Goal: Transaction & Acquisition: Purchase product/service

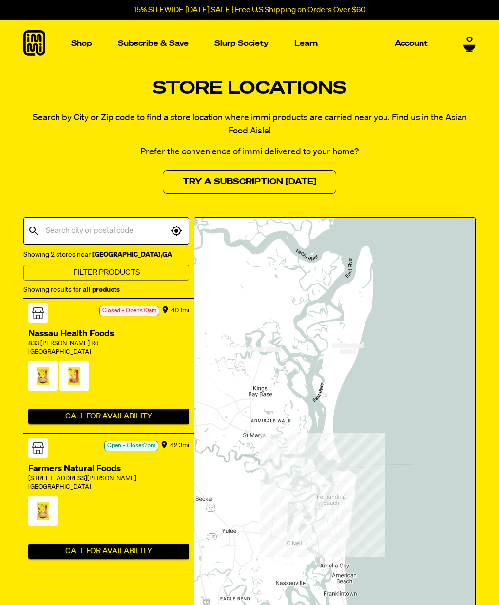
click at [111, 236] on input "text" at bounding box center [105, 231] width 125 height 19
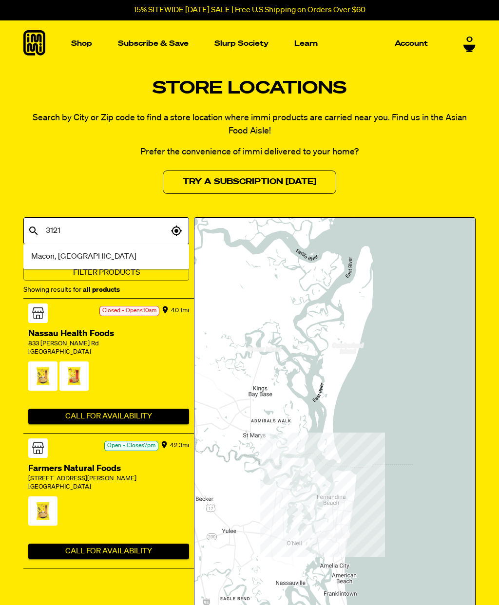
type input "31210"
click at [151, 253] on li "Macon, GA" at bounding box center [106, 257] width 166 height 18
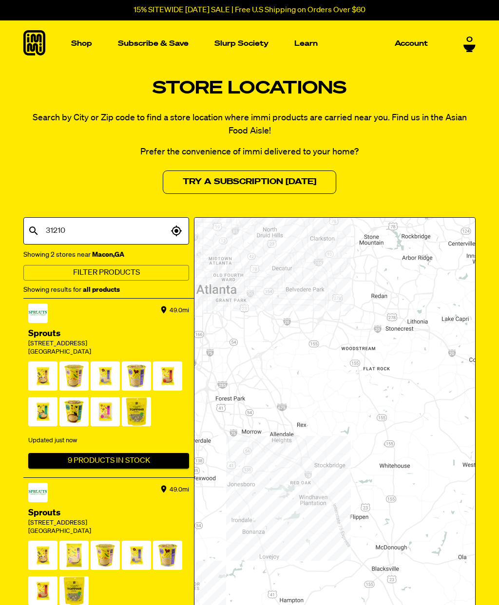
click at [115, 229] on input "31210" at bounding box center [105, 231] width 125 height 19
type input "2"
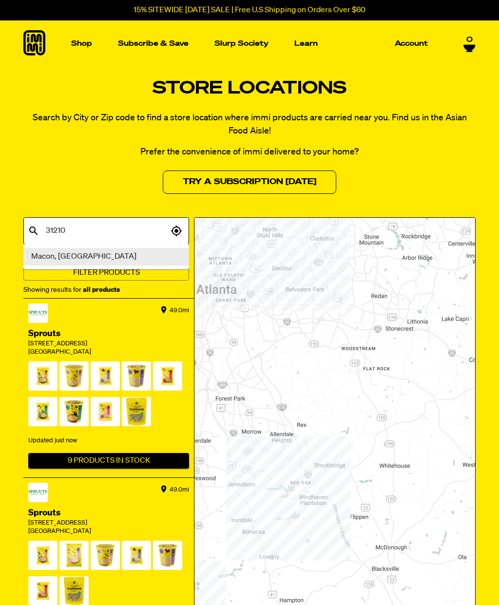
click at [140, 259] on li "Macon, GA" at bounding box center [106, 257] width 166 height 18
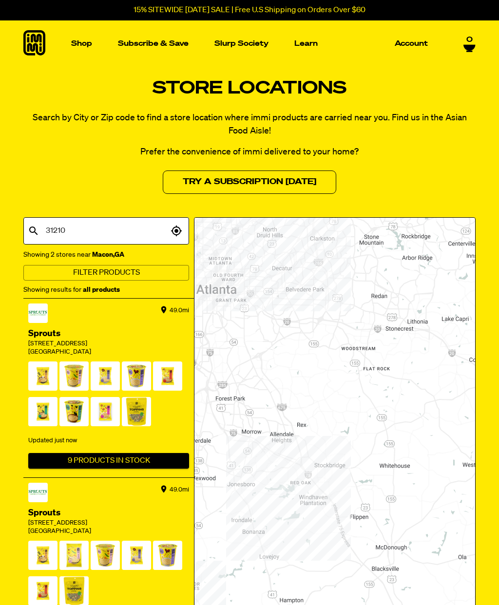
type input "0"
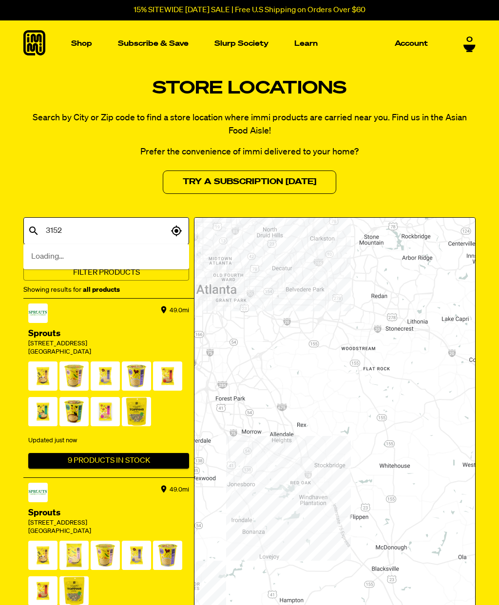
type input "31522"
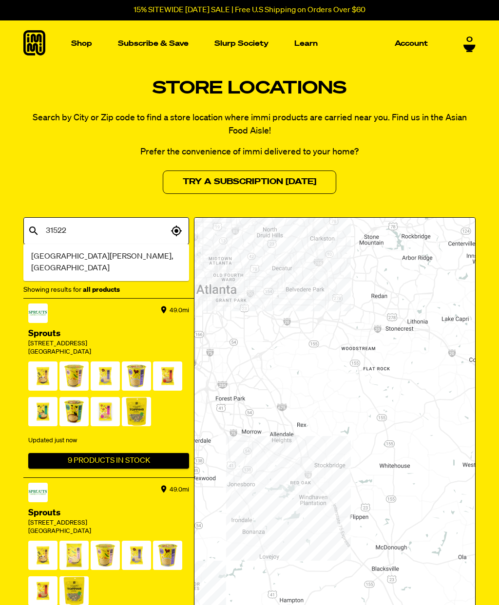
click at [127, 254] on li "Saint Simons Island, GA" at bounding box center [106, 262] width 166 height 29
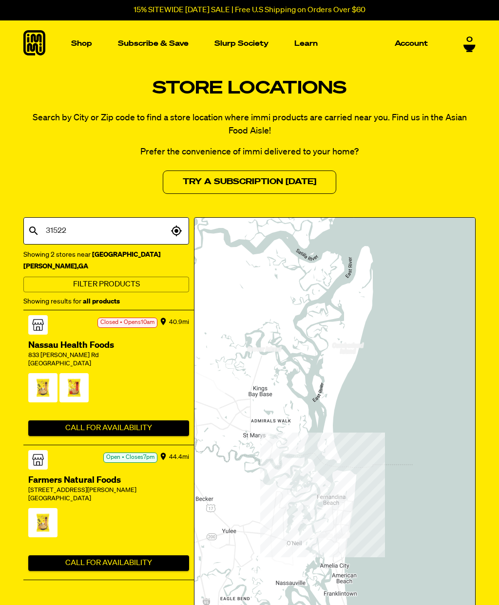
click at [99, 232] on input "31522" at bounding box center [105, 231] width 125 height 19
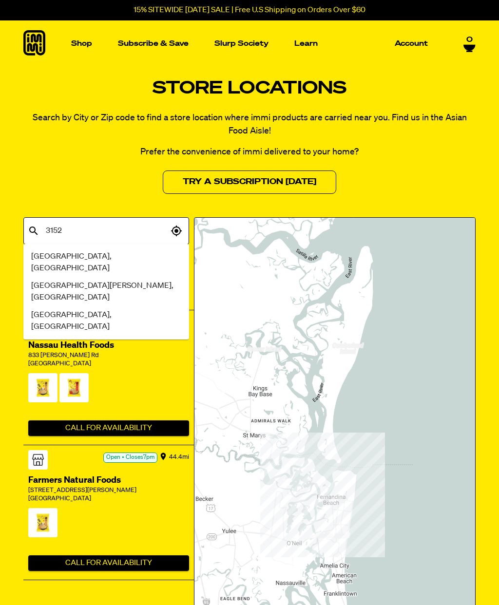
type input "31525"
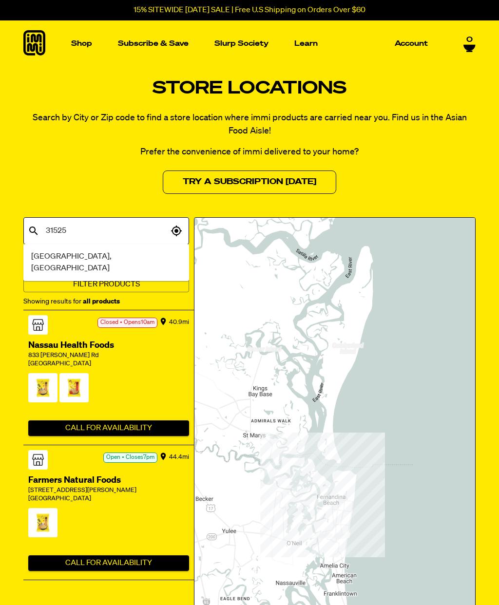
click at [67, 255] on span "Brunswick, GA" at bounding box center [106, 262] width 150 height 23
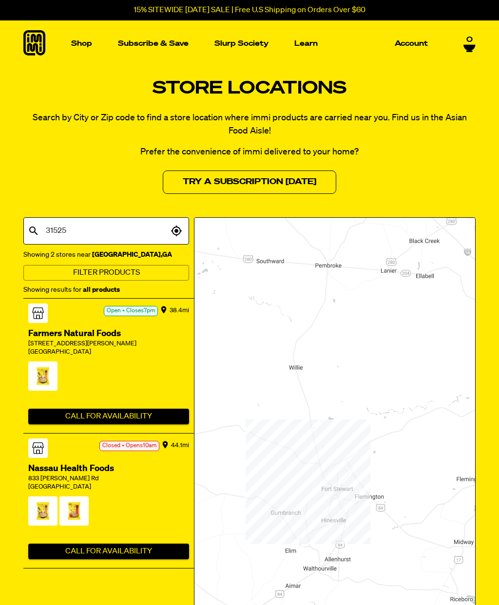
click at [345, 154] on img "Main navigation" at bounding box center [333, 153] width 137 height 137
click at [92, 234] on input "31525" at bounding box center [105, 231] width 125 height 19
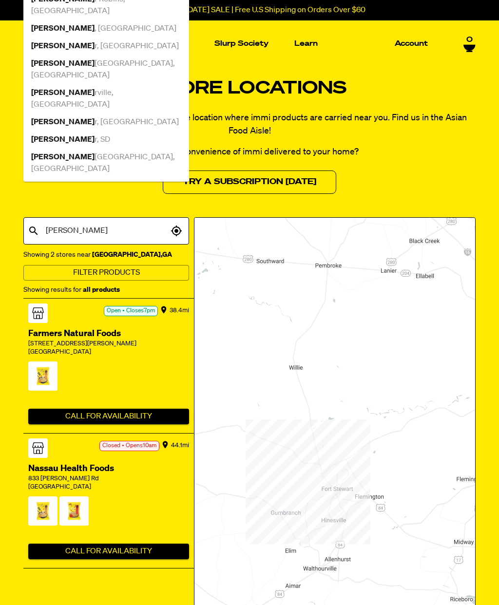
type input "warner"
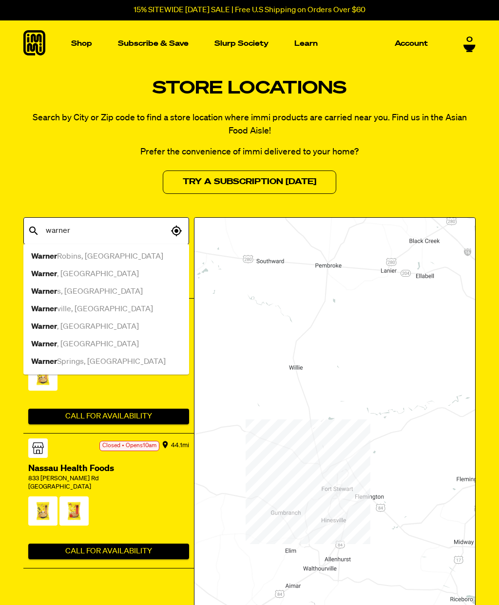
click at [104, 258] on div "Warner Robins, GA" at bounding box center [106, 257] width 150 height 12
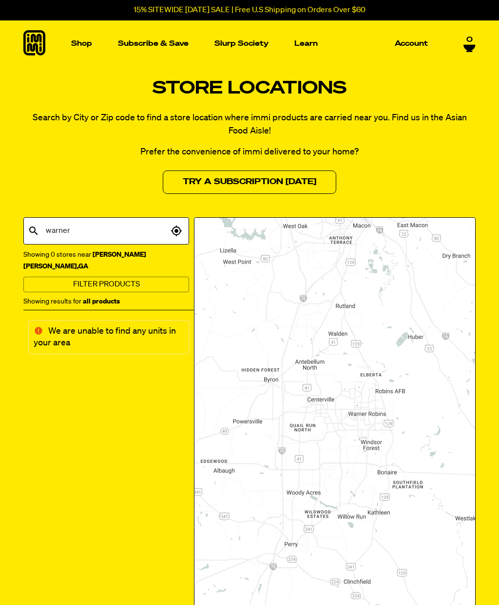
click at [115, 230] on input "warner" at bounding box center [105, 231] width 125 height 19
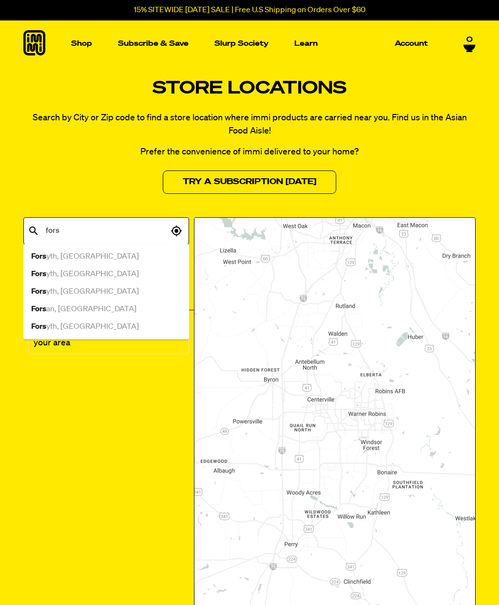
type input "forsy"
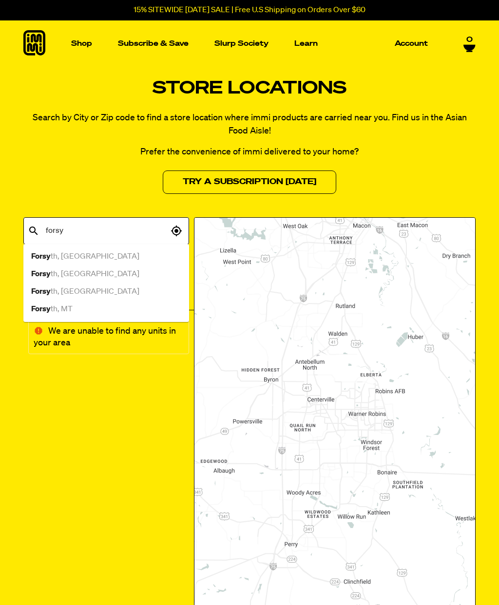
click at [91, 255] on div "Forsy th, GA" at bounding box center [106, 257] width 150 height 12
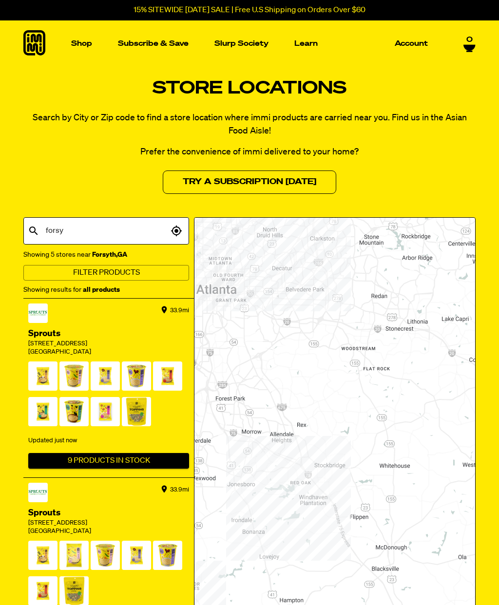
click at [123, 230] on input "forsy" at bounding box center [105, 231] width 125 height 19
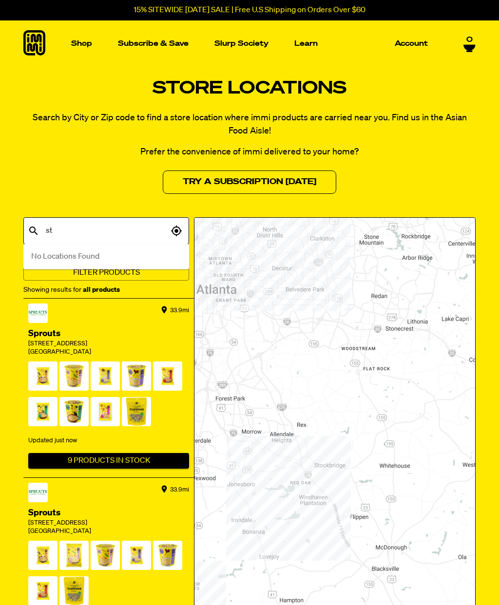
type input "s"
type input "states"
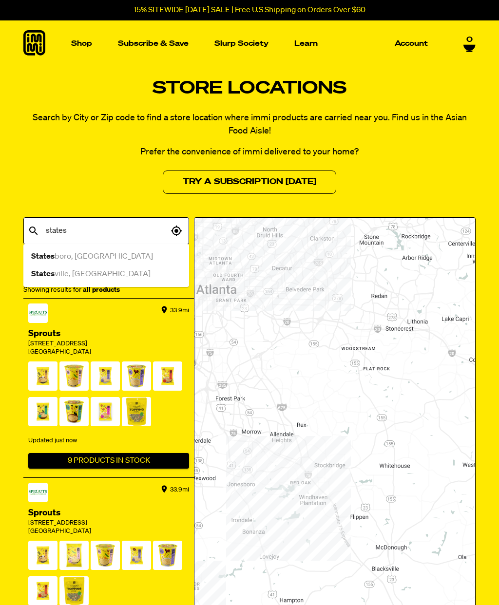
click at [104, 256] on div "States boro, GA" at bounding box center [106, 257] width 150 height 12
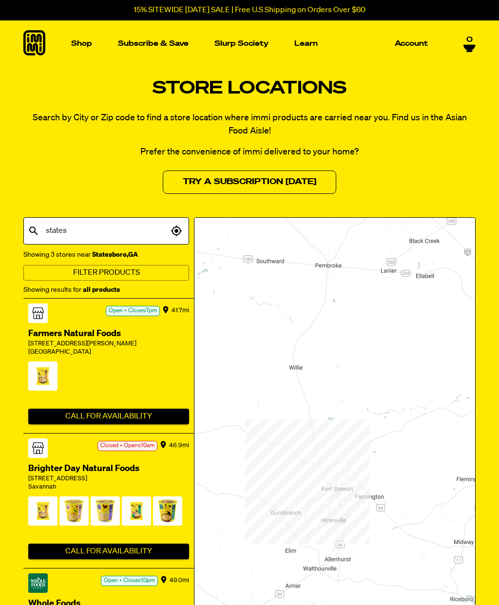
click at [118, 229] on input "states" at bounding box center [105, 231] width 125 height 19
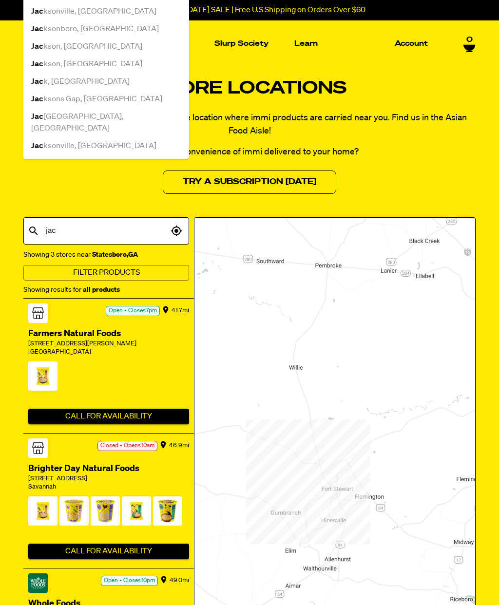
type input "jack"
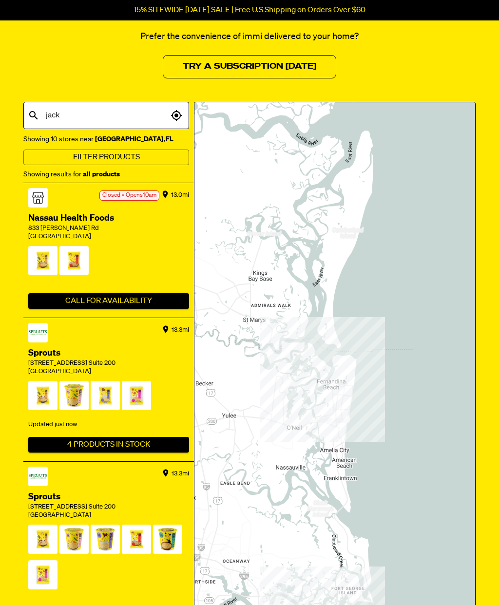
click at [99, 114] on input "jack" at bounding box center [105, 115] width 125 height 19
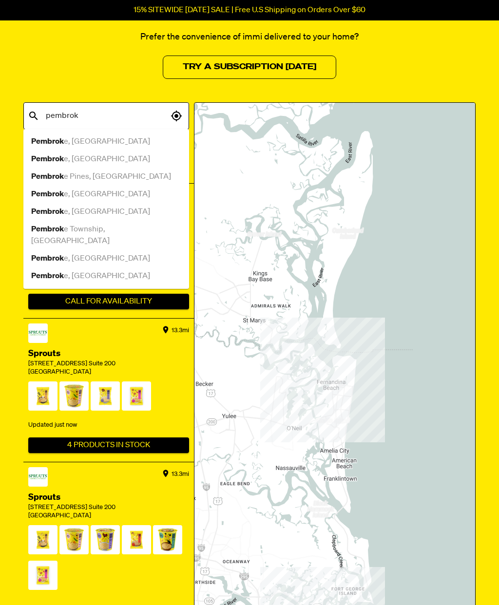
type input "pembroke"
click at [98, 139] on div "Pembroke , GA" at bounding box center [106, 142] width 150 height 12
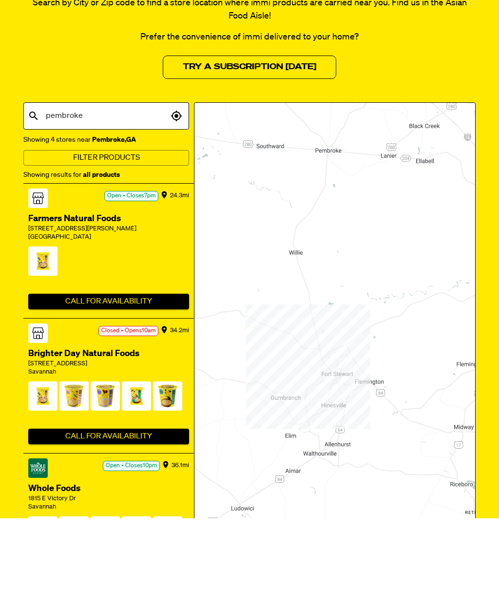
scroll to position [0, 0]
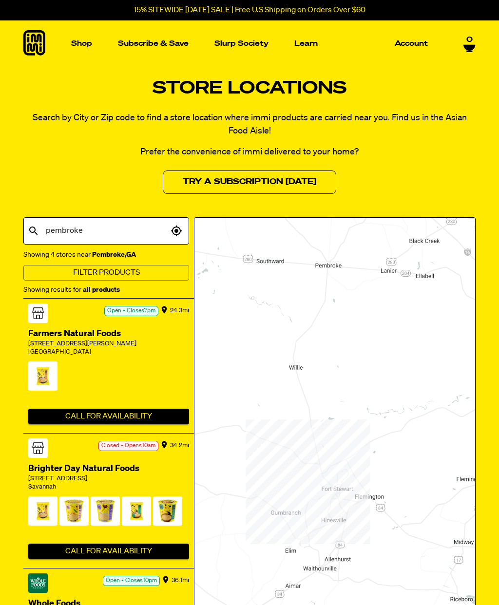
click at [73, 231] on input "pembroke" at bounding box center [105, 231] width 125 height 19
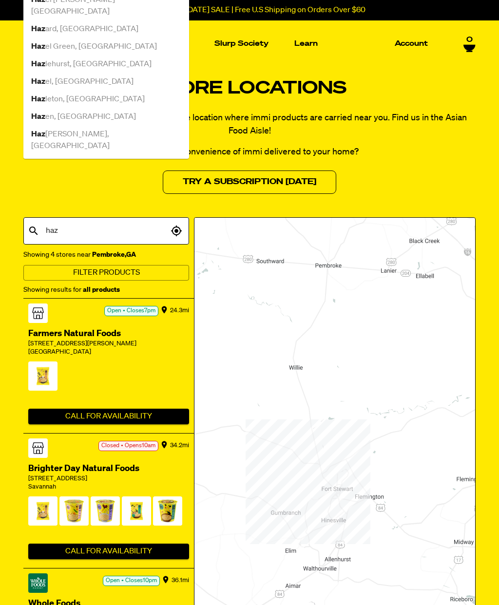
type input "haze"
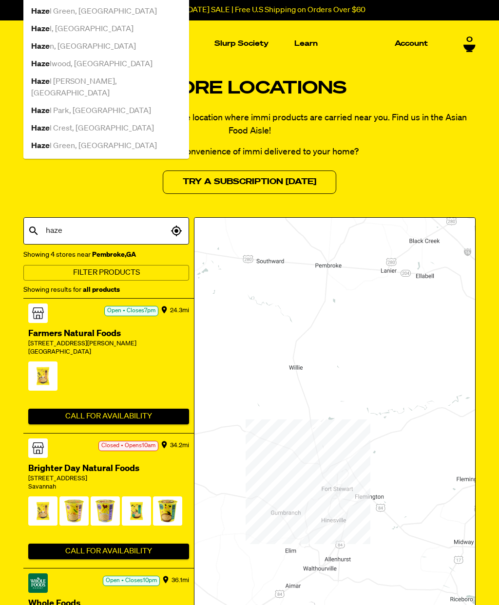
click at [92, 99] on div "Haze l Hurst, PA" at bounding box center [106, 87] width 150 height 23
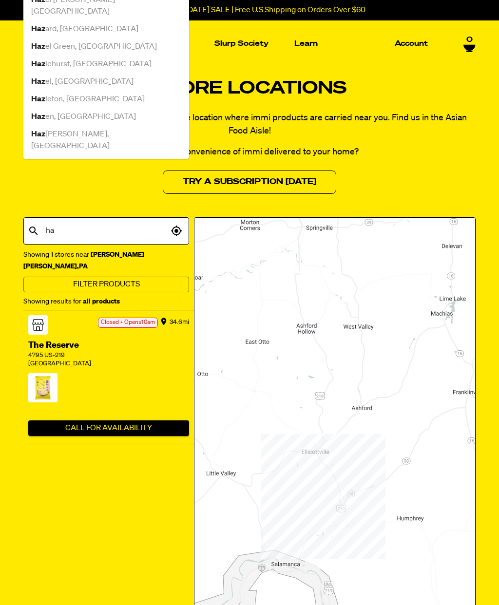
type input "h"
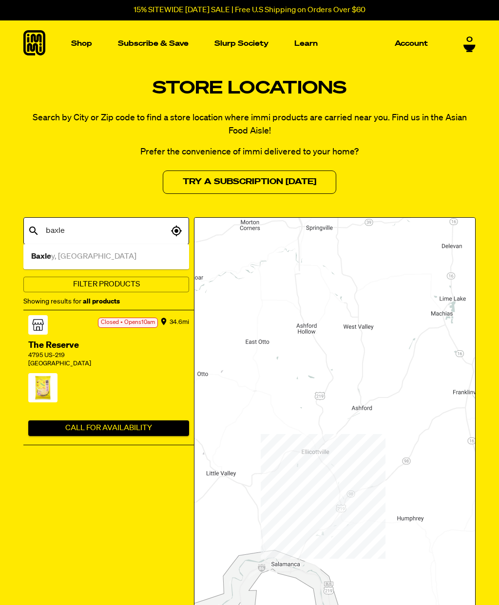
type input "baxley"
click at [73, 264] on li "Baxley , GA" at bounding box center [106, 257] width 166 height 18
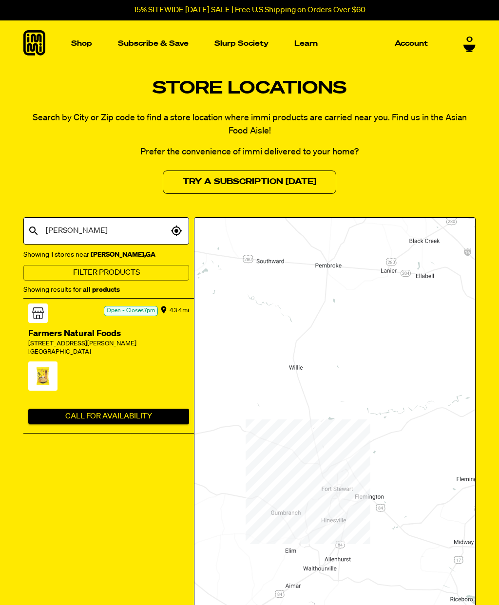
click at [176, 122] on img "Main navigation" at bounding box center [188, 131] width 92 height 92
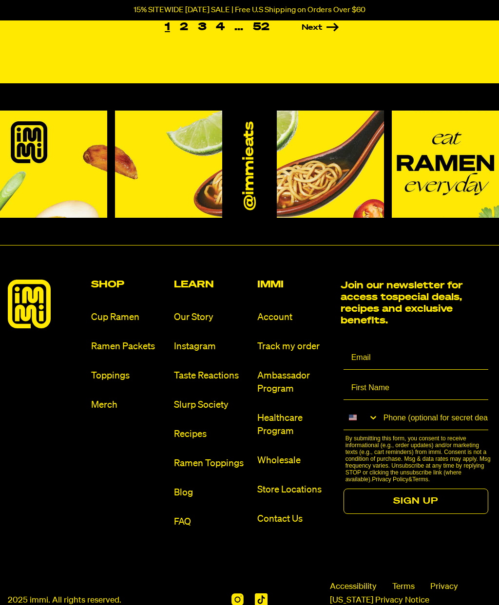
scroll to position [952, 0]
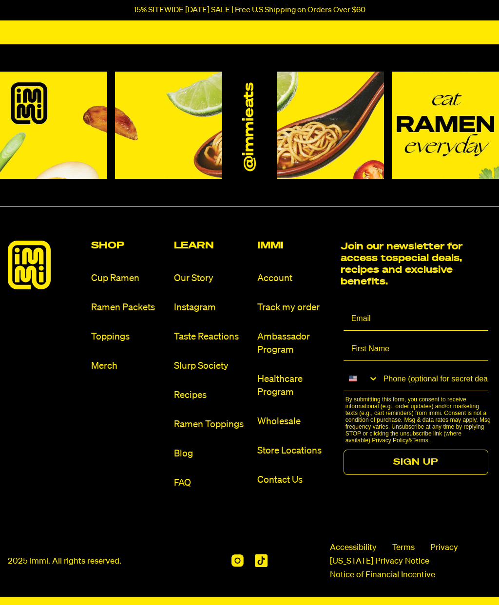
click at [186, 481] on link "FAQ" at bounding box center [211, 482] width 75 height 13
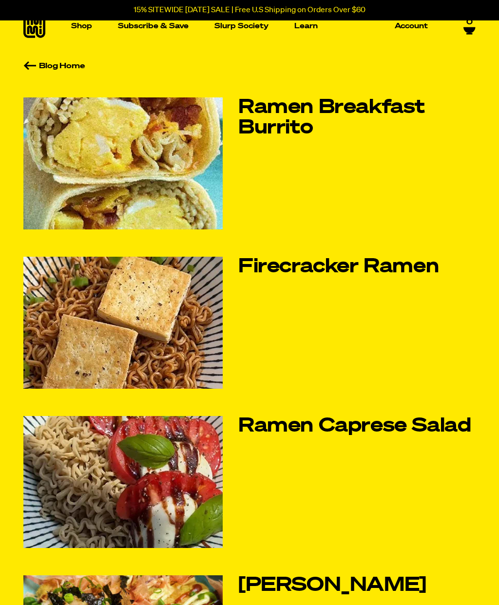
scroll to position [0, 0]
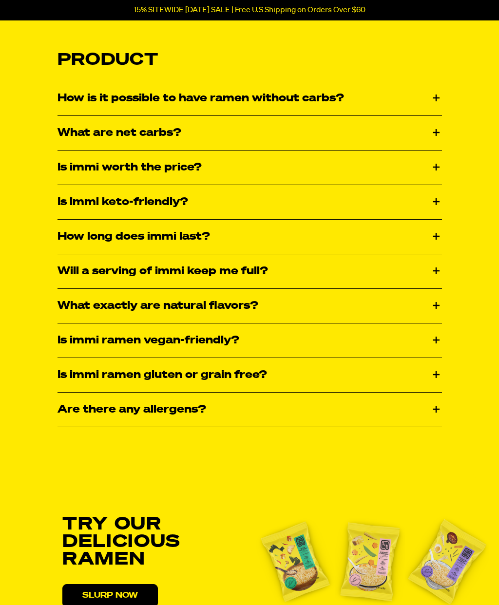
scroll to position [1437, 0]
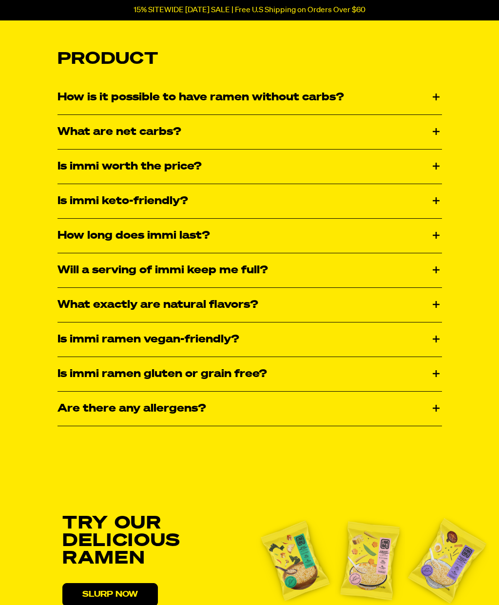
click at [437, 94] on div "How is it possible to have ramen without carbs?" at bounding box center [249, 97] width 384 height 34
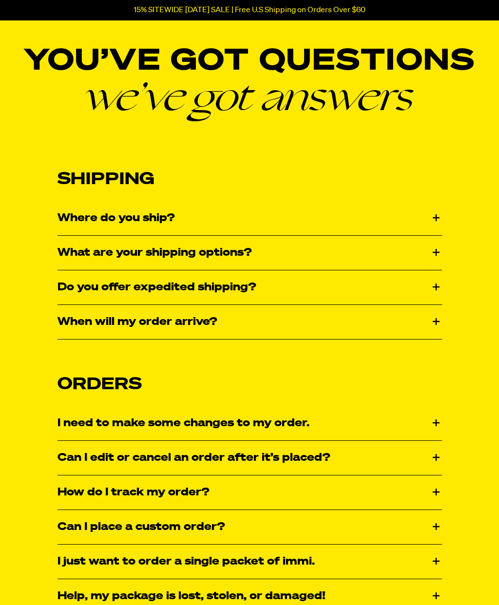
scroll to position [49, 0]
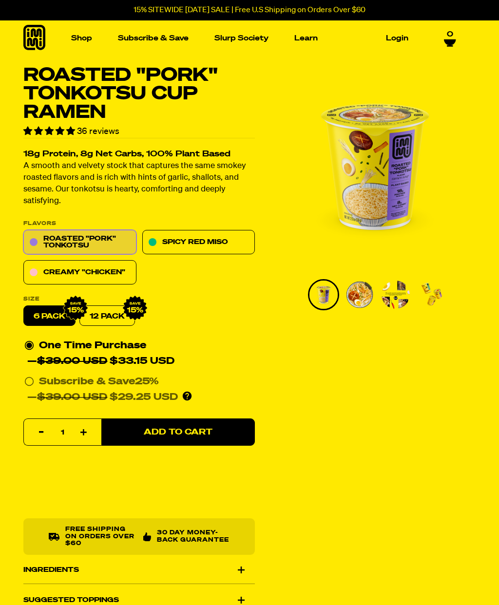
click at [98, 266] on link "Creamy "Chicken"" at bounding box center [79, 273] width 113 height 24
